Goal: Information Seeking & Learning: Find specific fact

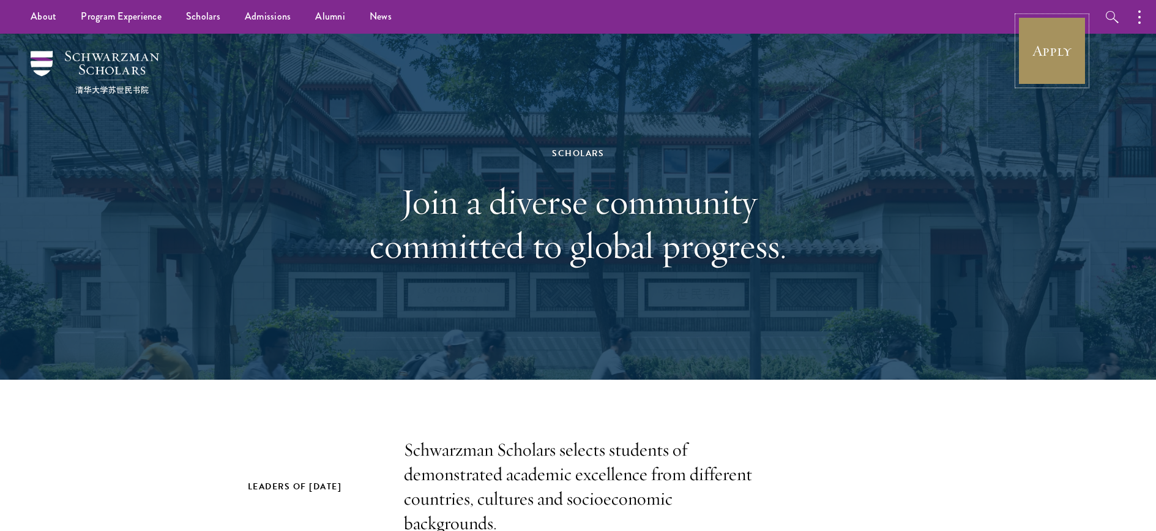
click at [1065, 61] on link "Apply" at bounding box center [1052, 51] width 69 height 69
click at [184, 17] on link "Scholars" at bounding box center [203, 17] width 59 height 34
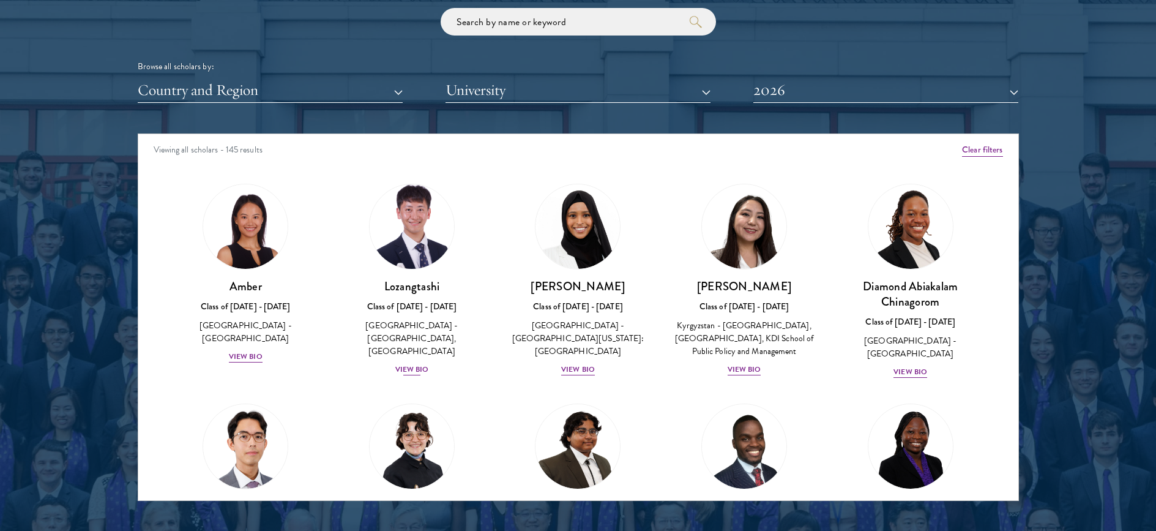
scroll to position [1400, 0]
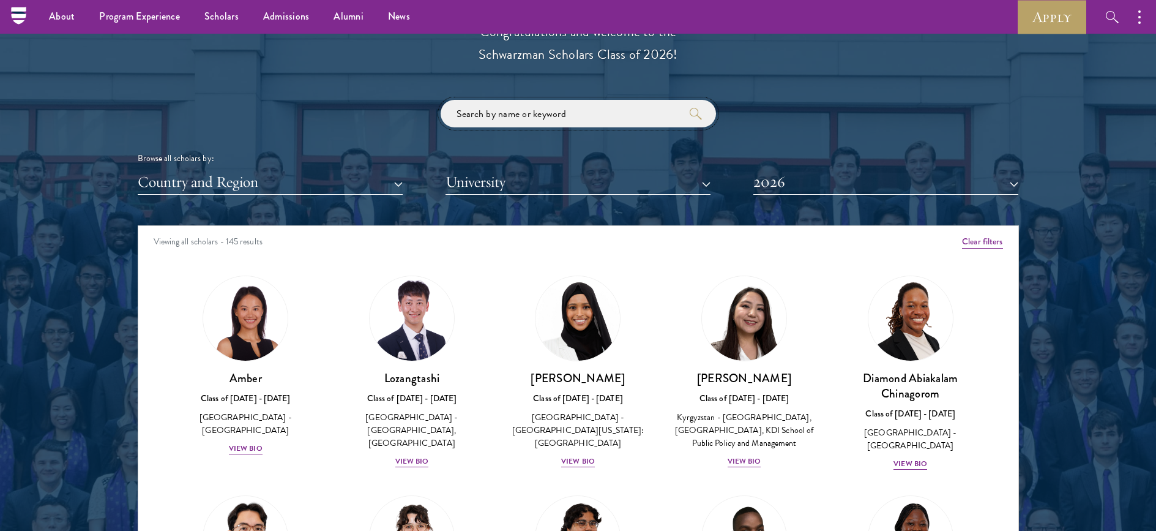
click at [543, 103] on input "search" at bounding box center [578, 114] width 275 height 28
type input "zhang"
click button "submit" at bounding box center [0, 0] width 0 height 0
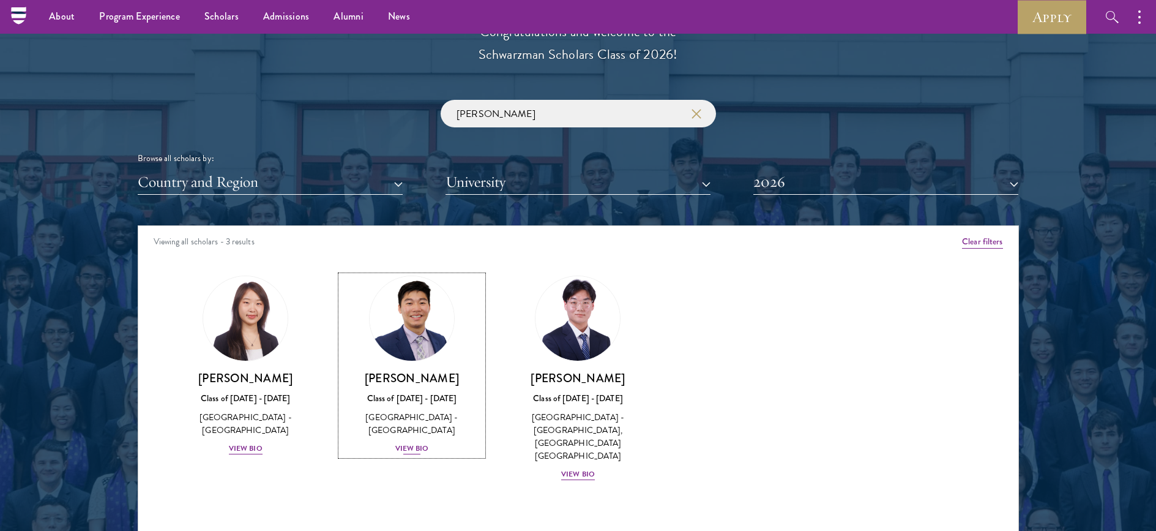
click at [406, 335] on img at bounding box center [411, 318] width 93 height 93
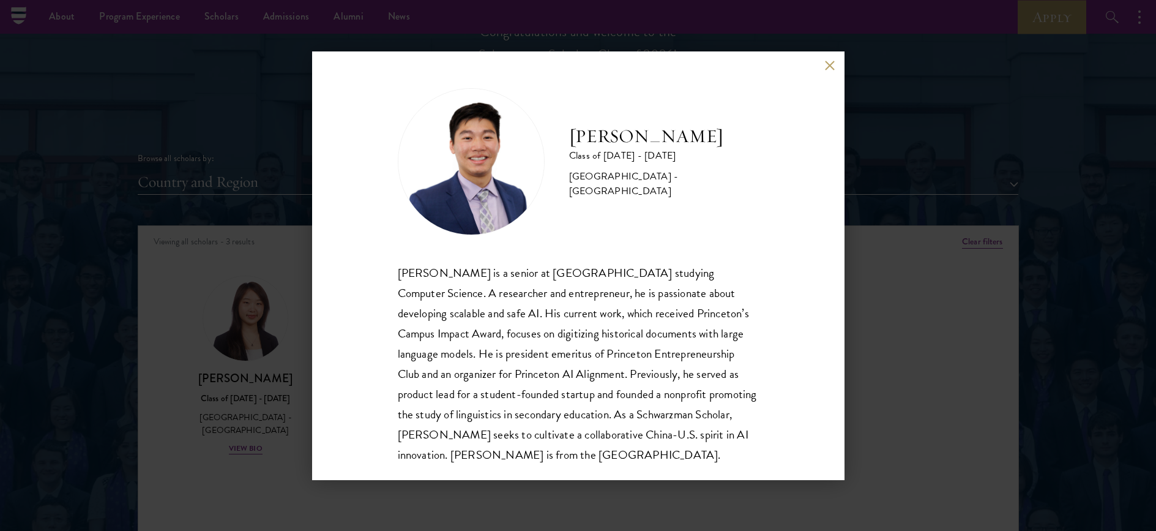
scroll to position [21, 0]
